Goal: Information Seeking & Learning: Understand process/instructions

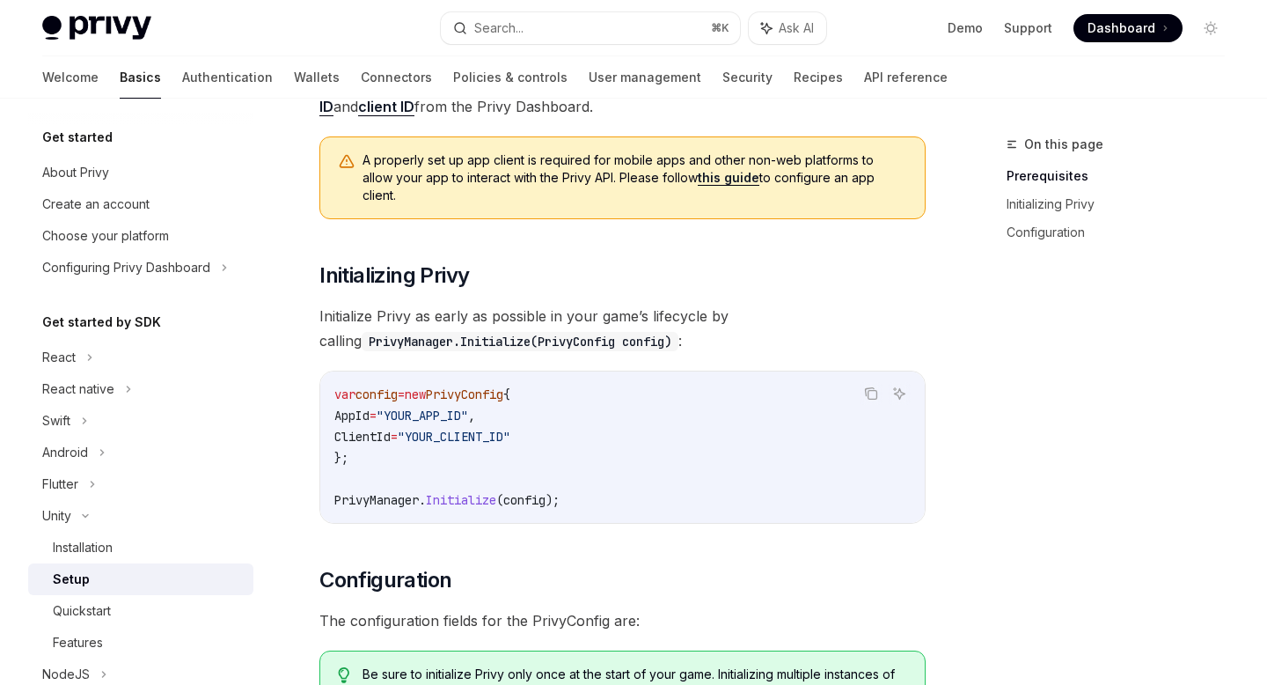
scroll to position [197, 0]
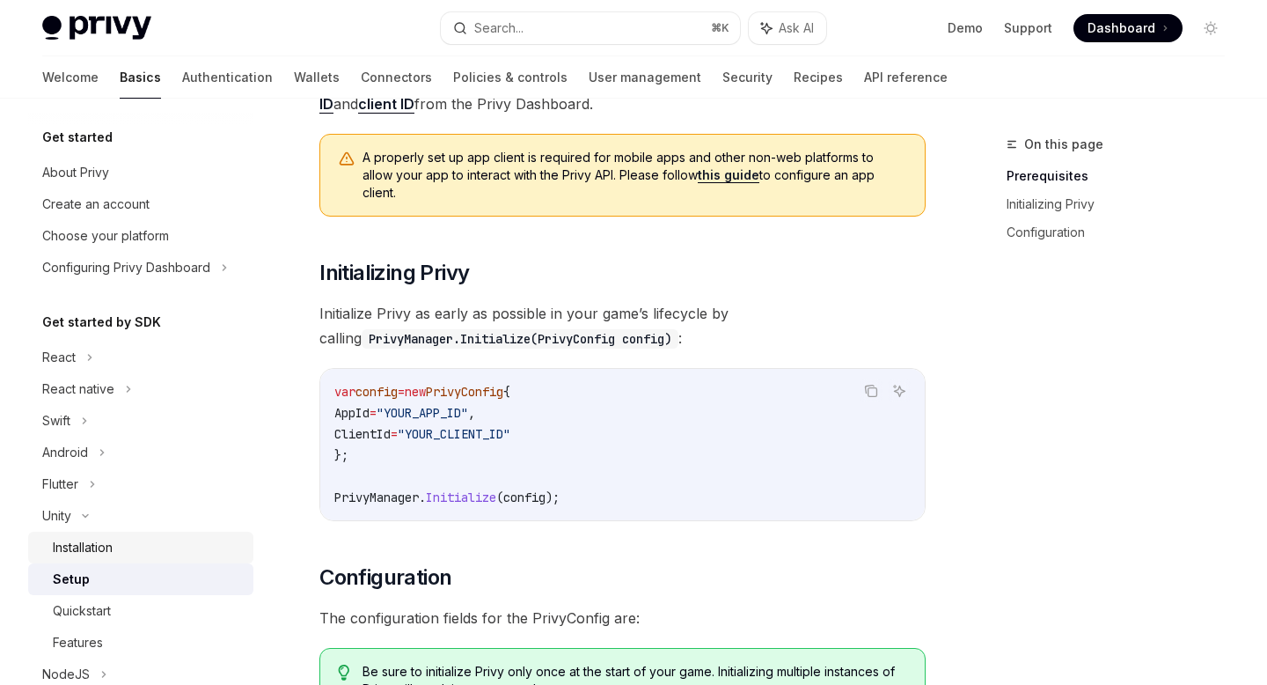
click at [130, 547] on div "Installation" at bounding box center [148, 547] width 190 height 21
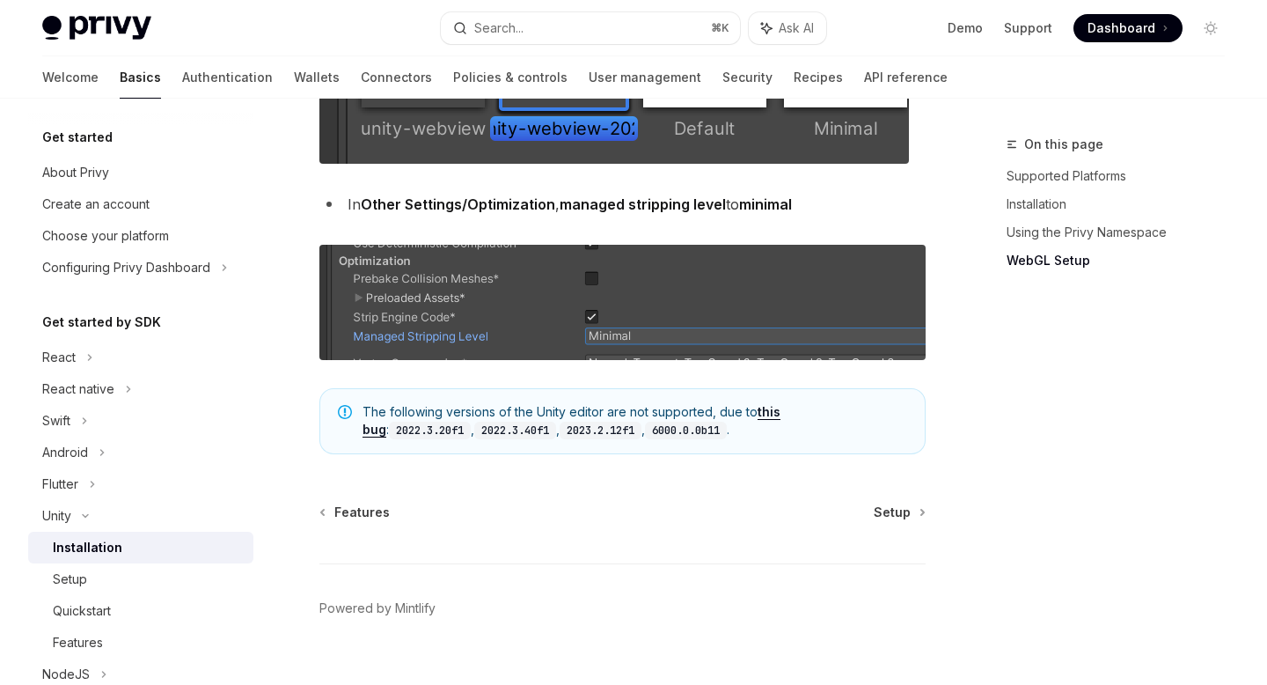
scroll to position [2263, 0]
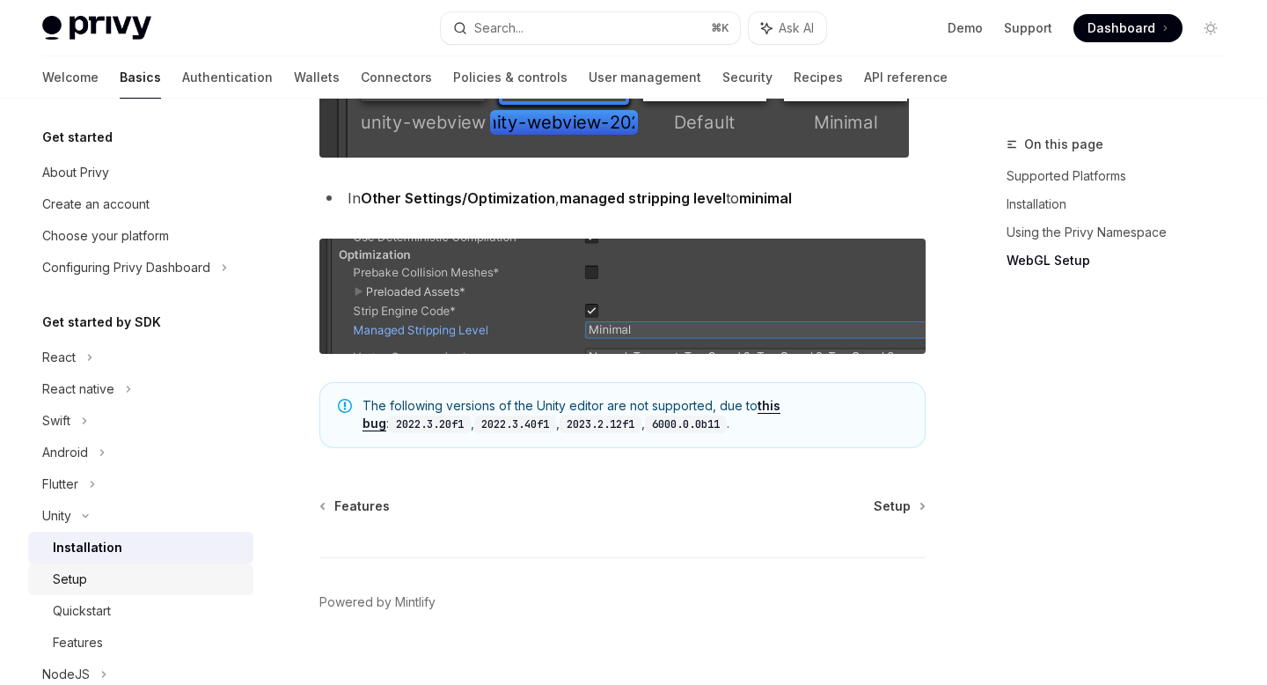
click at [106, 580] on div "Setup" at bounding box center [148, 579] width 190 height 21
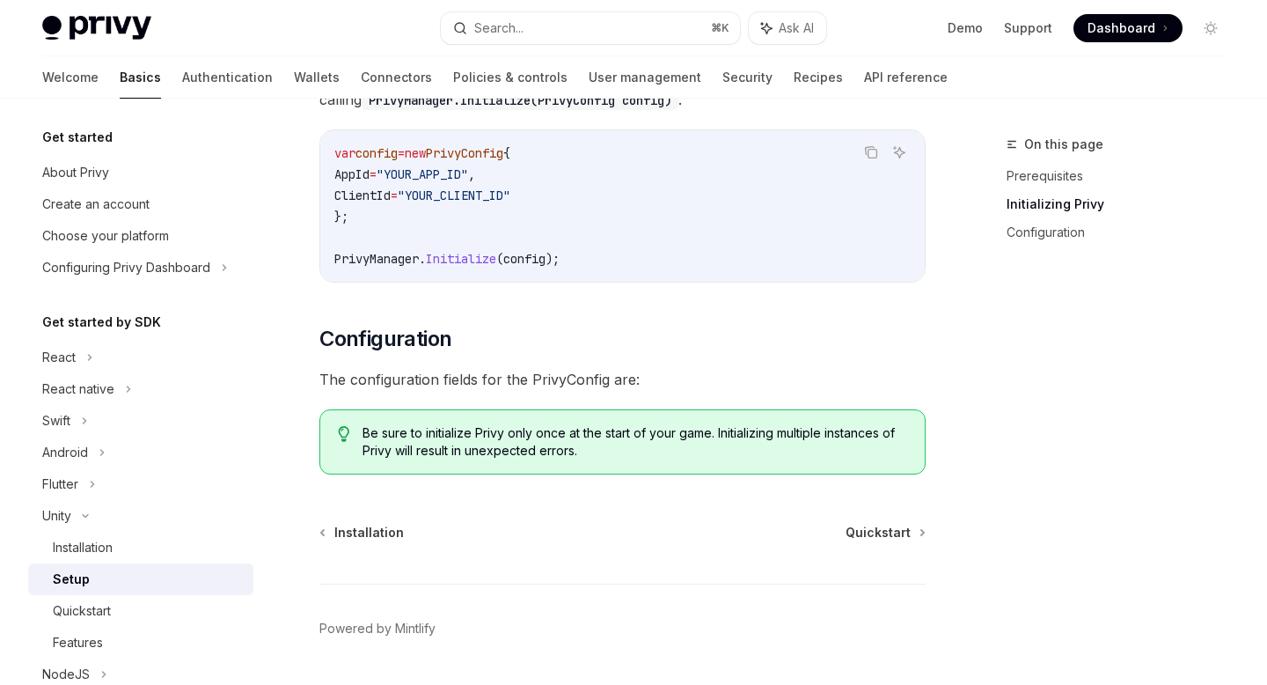
scroll to position [469, 0]
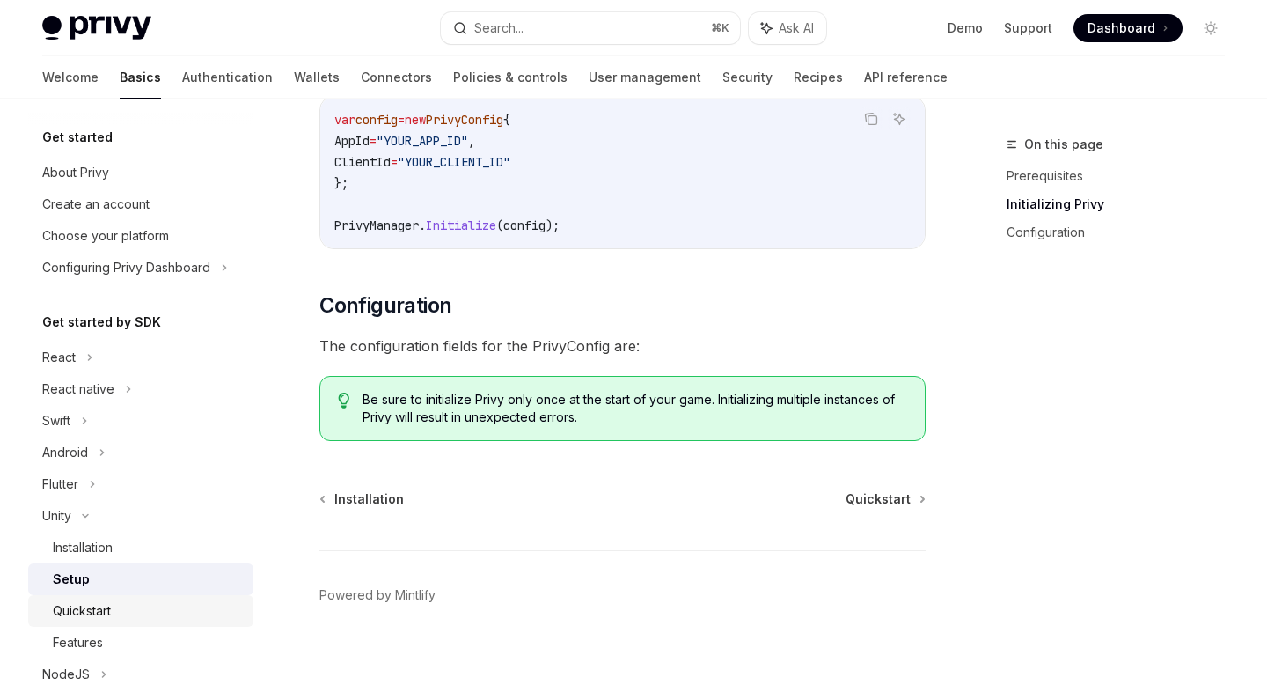
click at [174, 613] on div "Quickstart" at bounding box center [148, 610] width 190 height 21
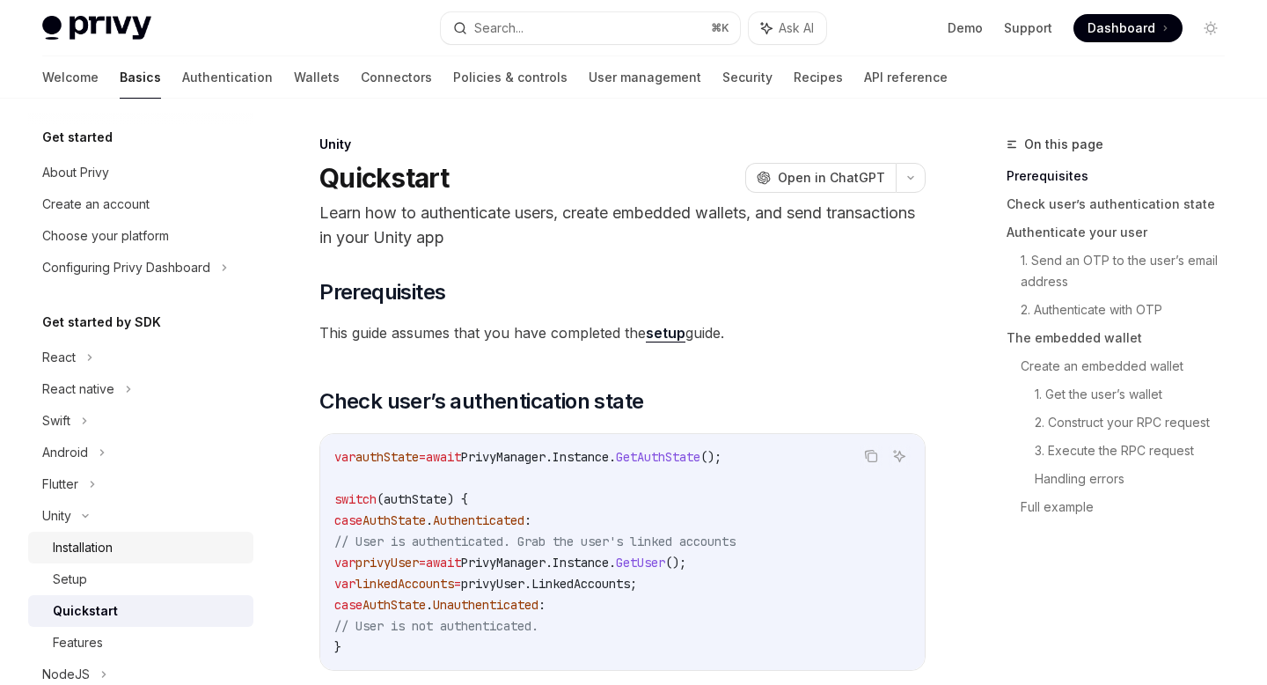
click at [84, 546] on div "Installation" at bounding box center [83, 547] width 60 height 21
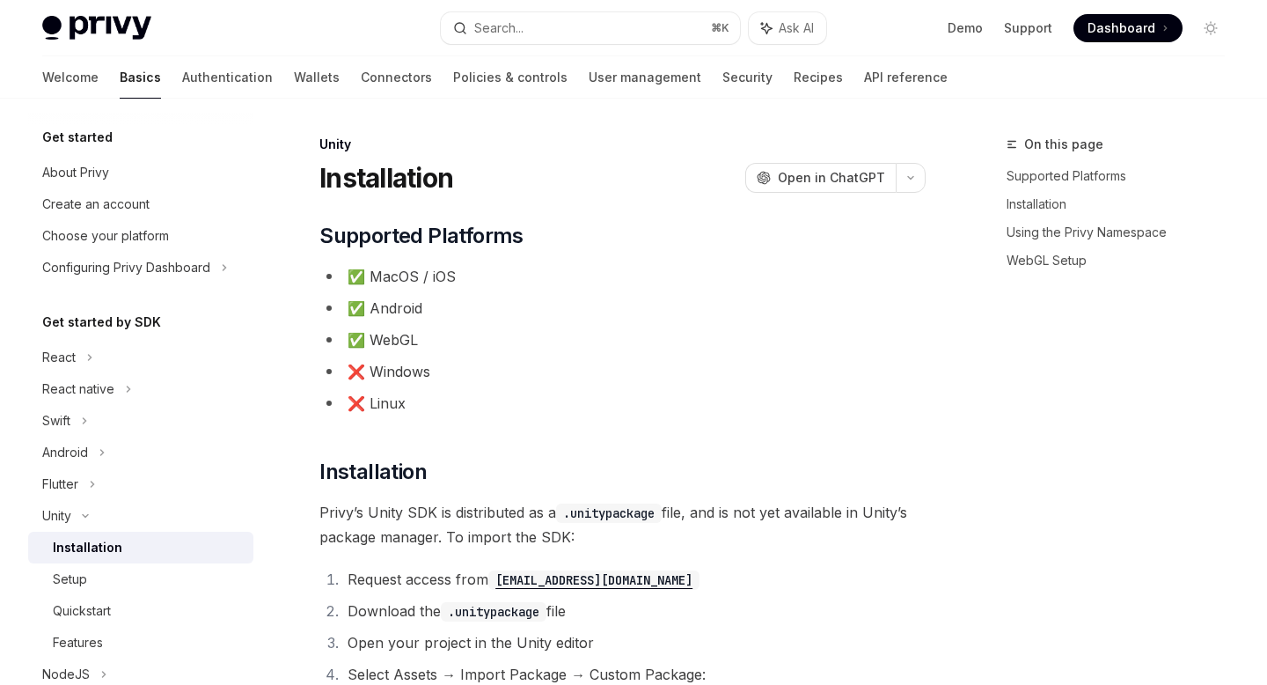
type textarea "*"
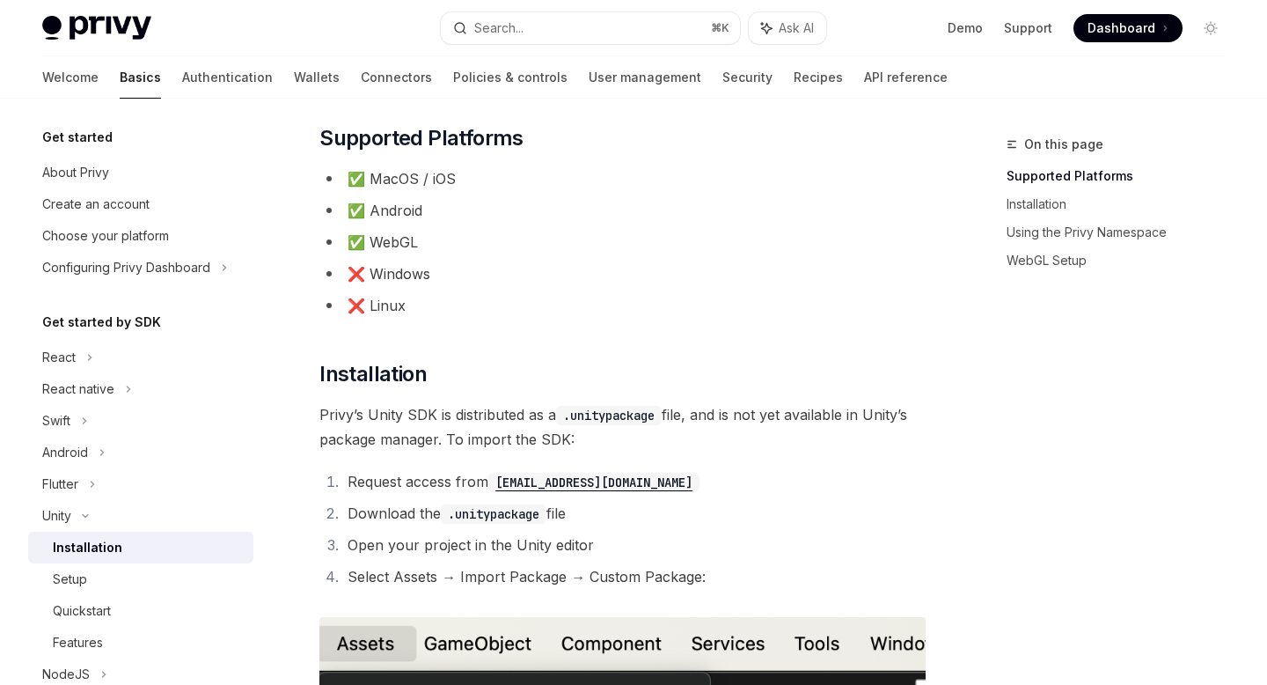
scroll to position [124, 0]
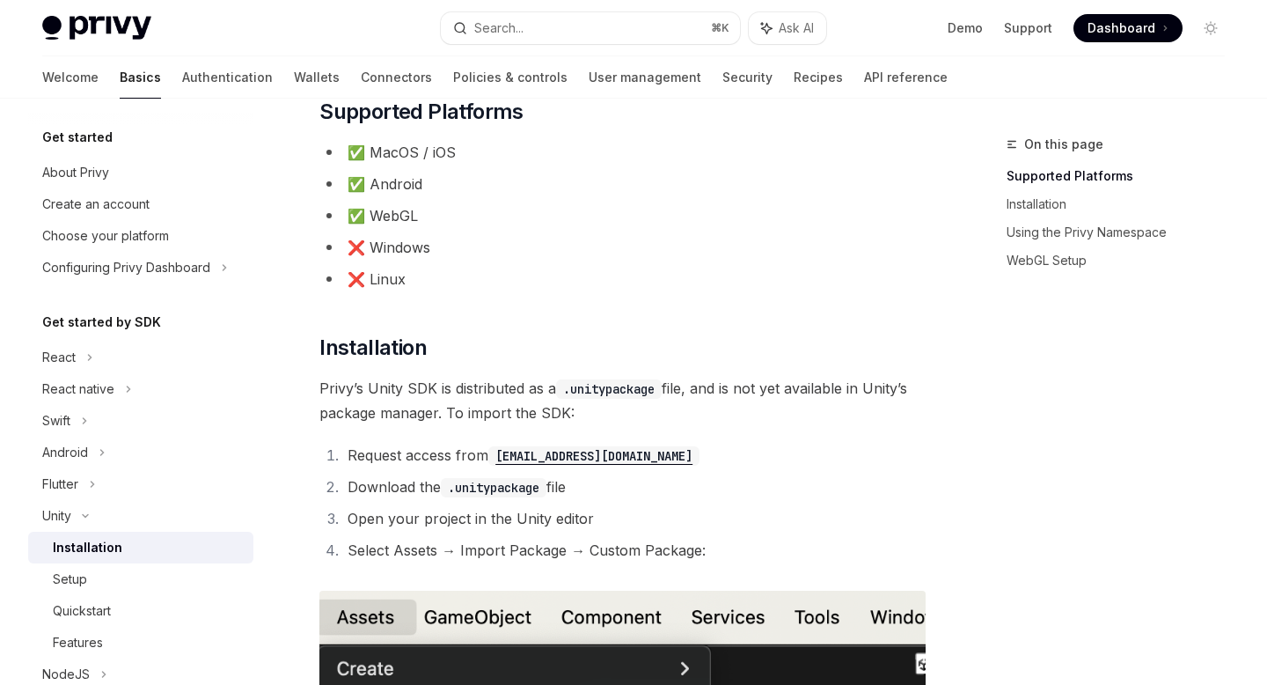
click at [515, 456] on code "[EMAIL_ADDRESS][DOMAIN_NAME]" at bounding box center [593, 455] width 211 height 19
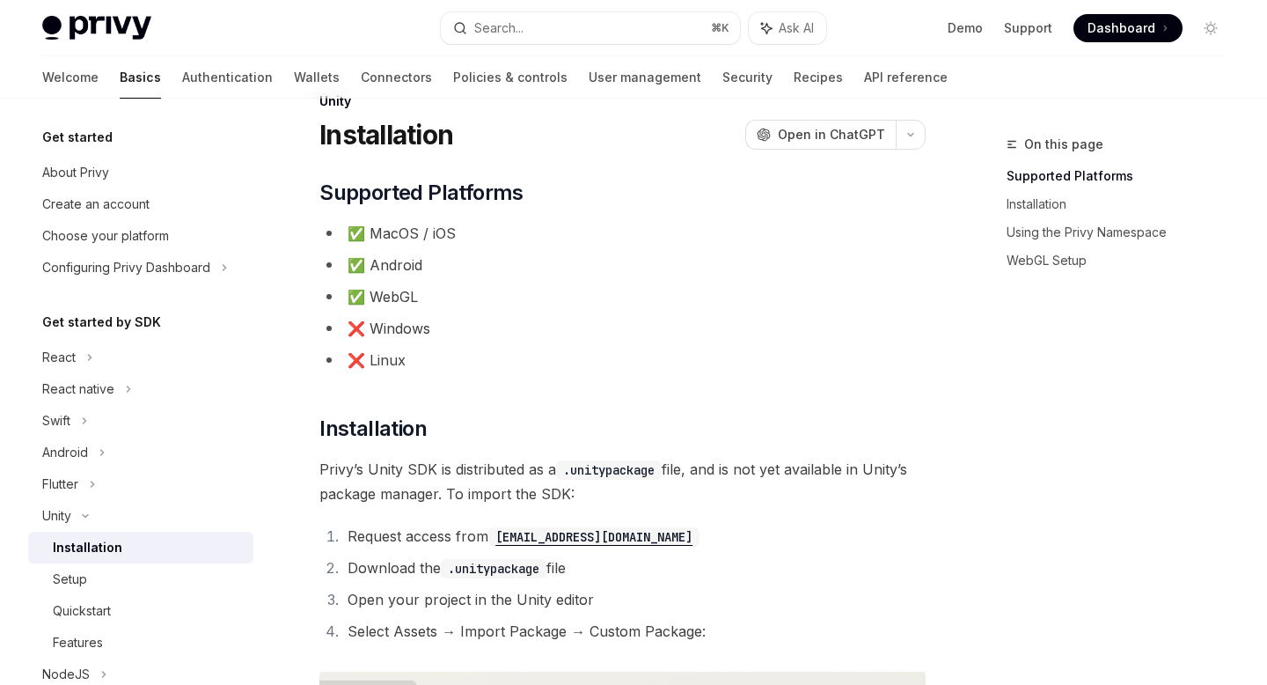
scroll to position [84, 0]
